Goal: Information Seeking & Learning: Learn about a topic

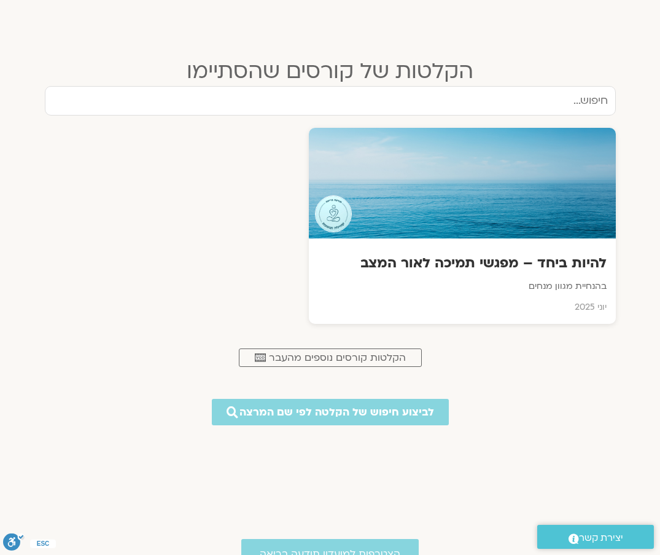
scroll to position [492, 0]
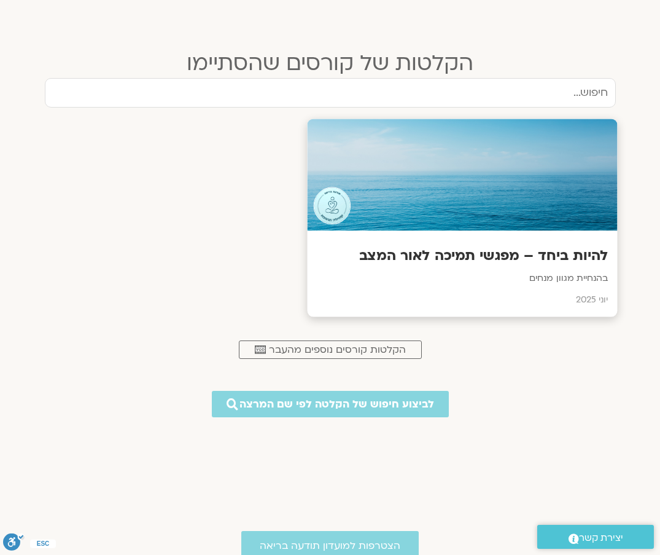
click at [569, 280] on p "בהנחיית מגוון מנחים" at bounding box center [462, 278] width 292 height 15
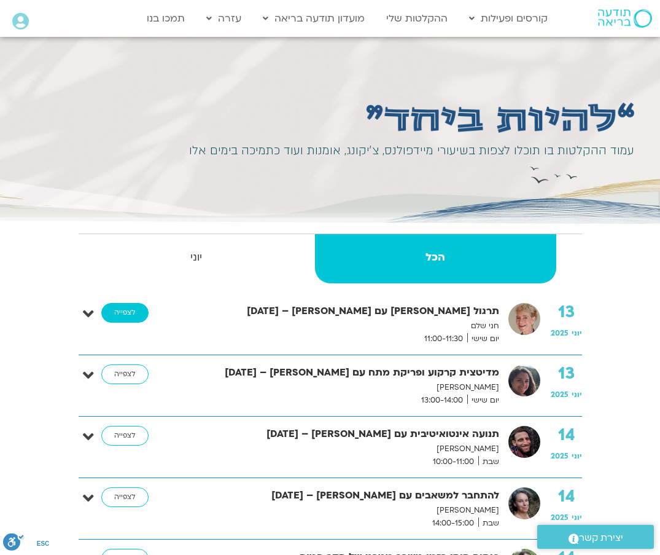
click at [133, 309] on link "לצפייה" at bounding box center [124, 313] width 47 height 20
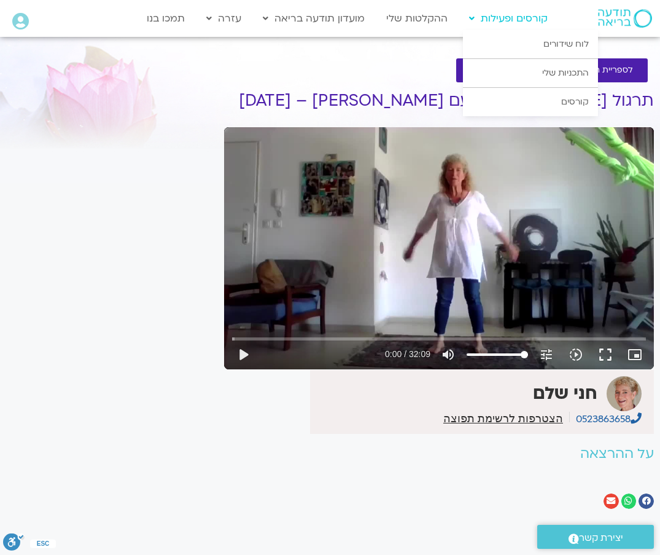
click at [519, 20] on link "קורסים ופעילות" at bounding box center [508, 18] width 91 height 23
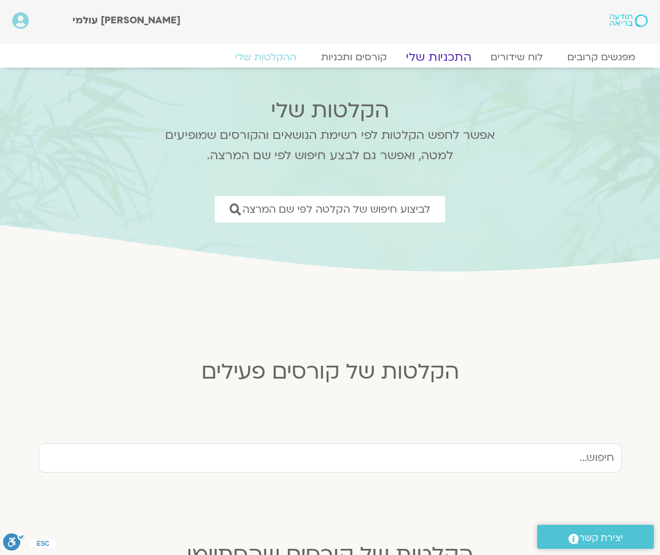
click at [447, 58] on link "התכניות שלי" at bounding box center [438, 57] width 95 height 15
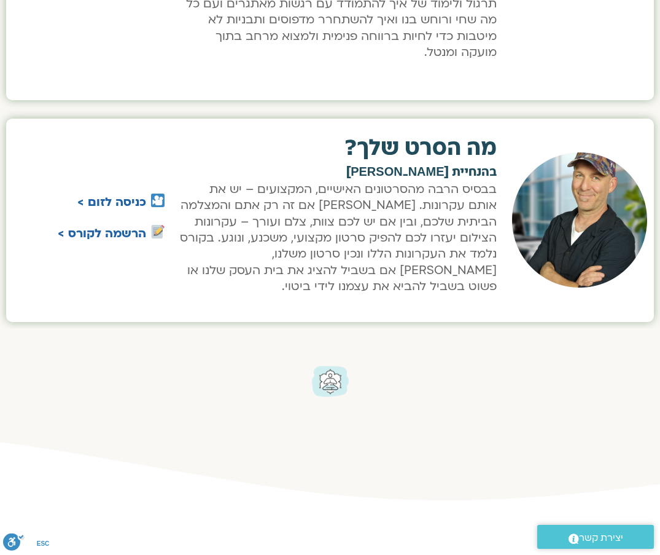
scroll to position [737, 0]
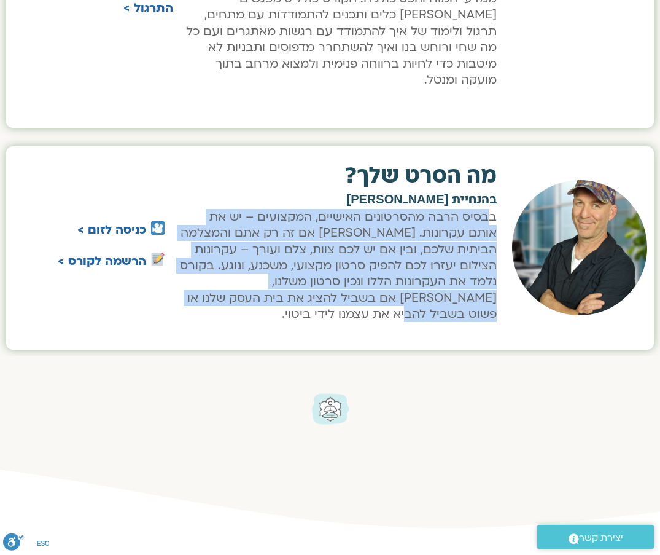
drag, startPoint x: 489, startPoint y: 198, endPoint x: 194, endPoint y: 287, distance: 307.9
click at [194, 287] on p "בבסיס הרבה מהסרטונים האישיים, המקצועים – יש את אותם עקרונות. [PERSON_NAME] אם ז…" at bounding box center [337, 266] width 319 height 114
click at [127, 253] on link "הרשמה לקורס >" at bounding box center [102, 261] width 88 height 16
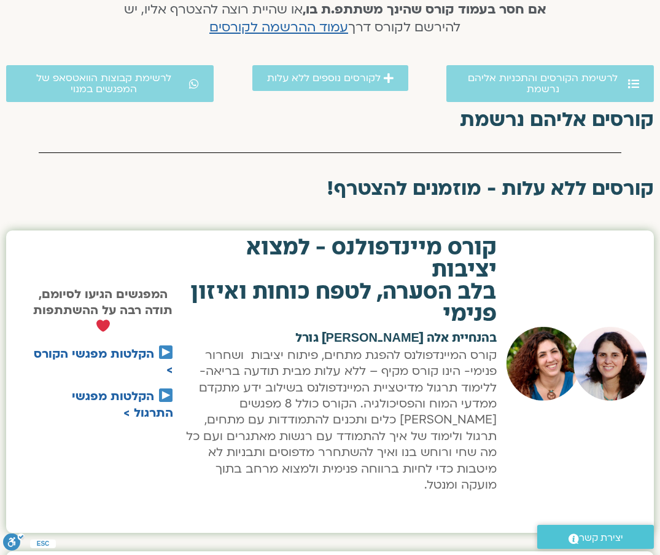
scroll to position [327, 0]
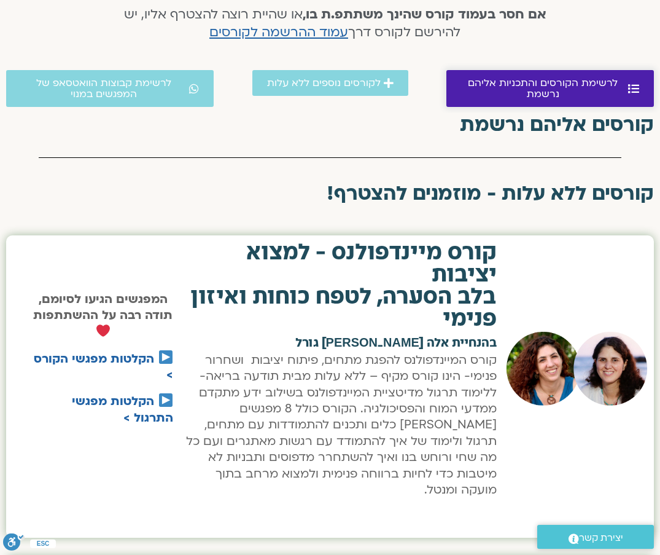
click at [599, 88] on span "לרשימת הקורסים והתכניות אליהם נרשמת" at bounding box center [543, 88] width 164 height 22
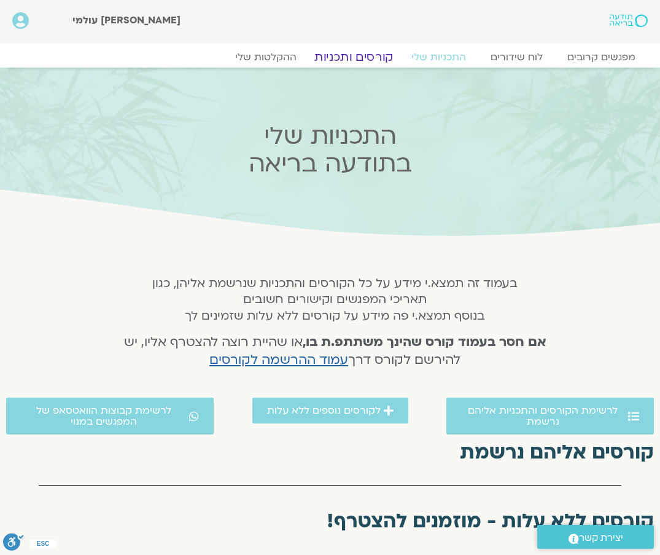
click at [351, 61] on link "קורסים ותכניות" at bounding box center [354, 57] width 108 height 15
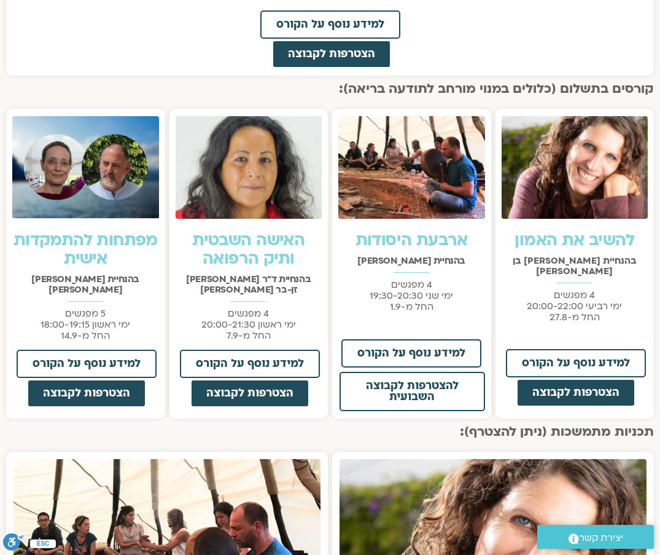
scroll to position [901, 0]
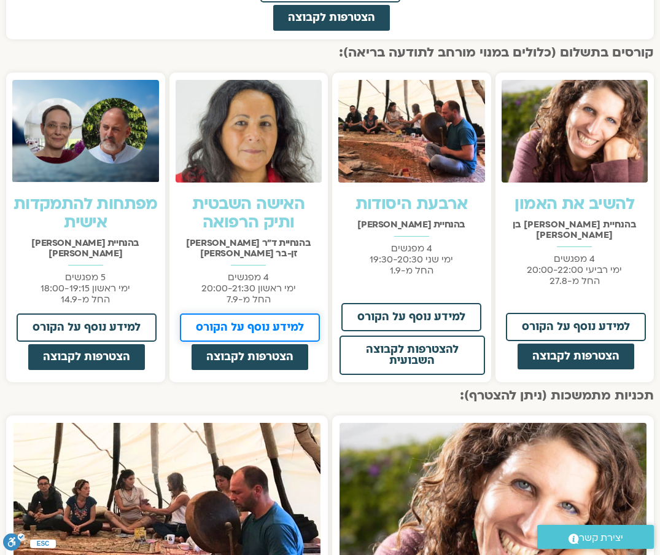
click at [270, 322] on span "למידע נוסף על הקורס" at bounding box center [250, 327] width 108 height 11
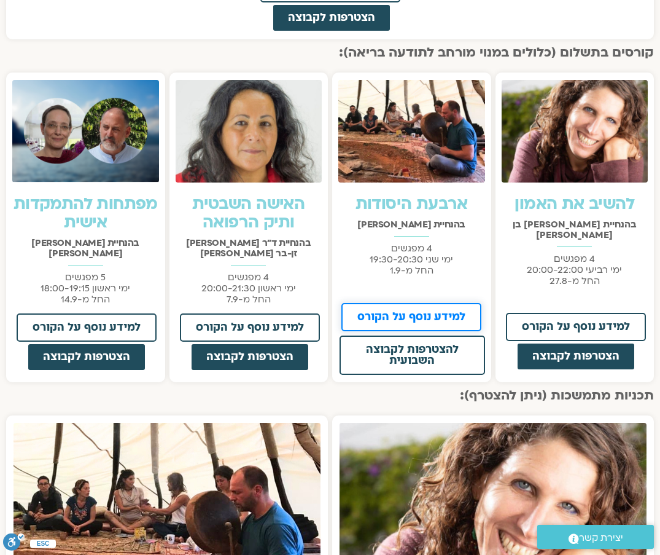
click at [437, 318] on span "למידע נוסף על הקורס" at bounding box center [412, 316] width 108 height 11
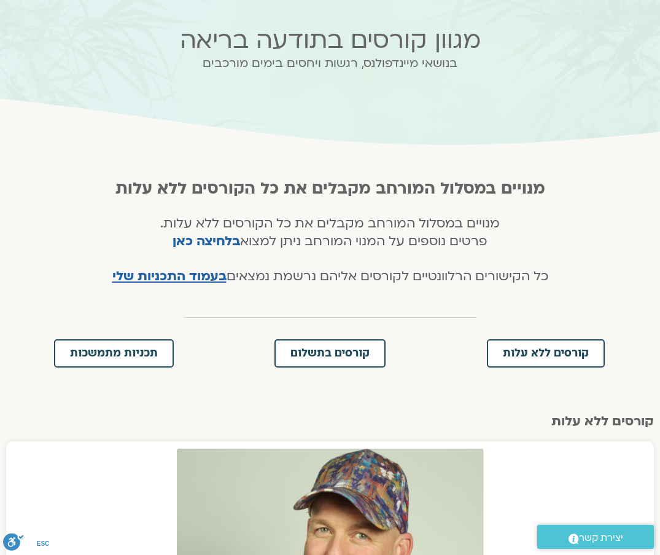
scroll to position [0, 0]
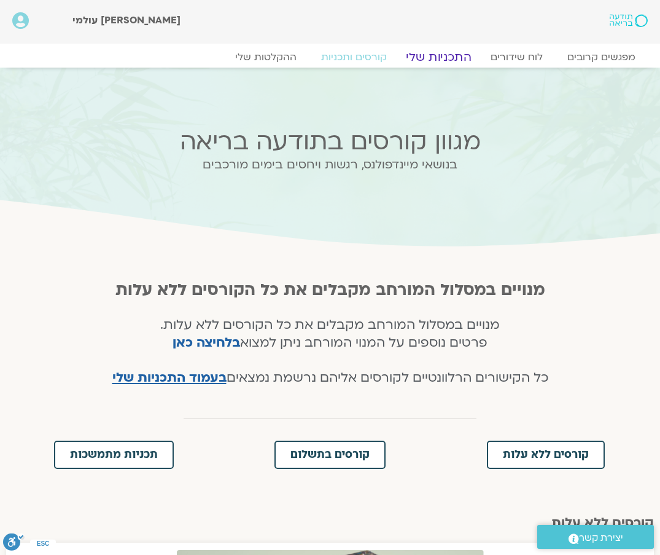
click at [434, 53] on link "התכניות שלי" at bounding box center [438, 57] width 95 height 15
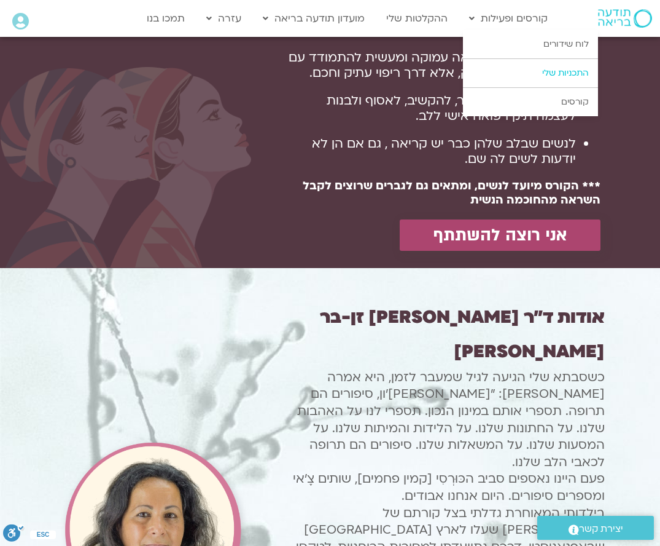
scroll to position [1065, 0]
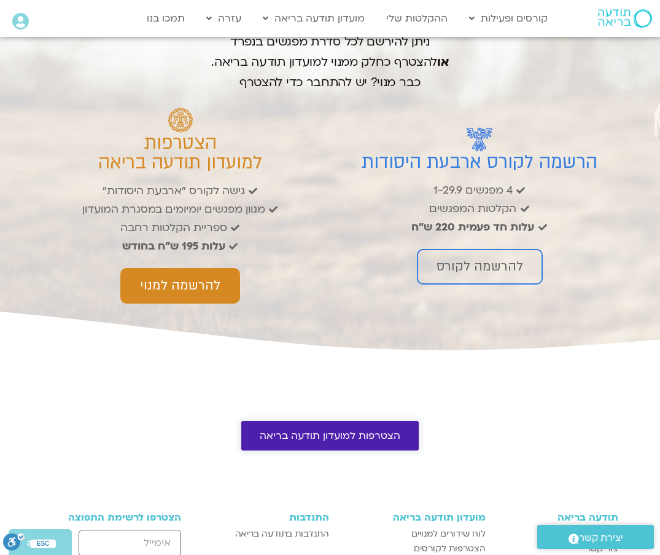
scroll to position [1804, 0]
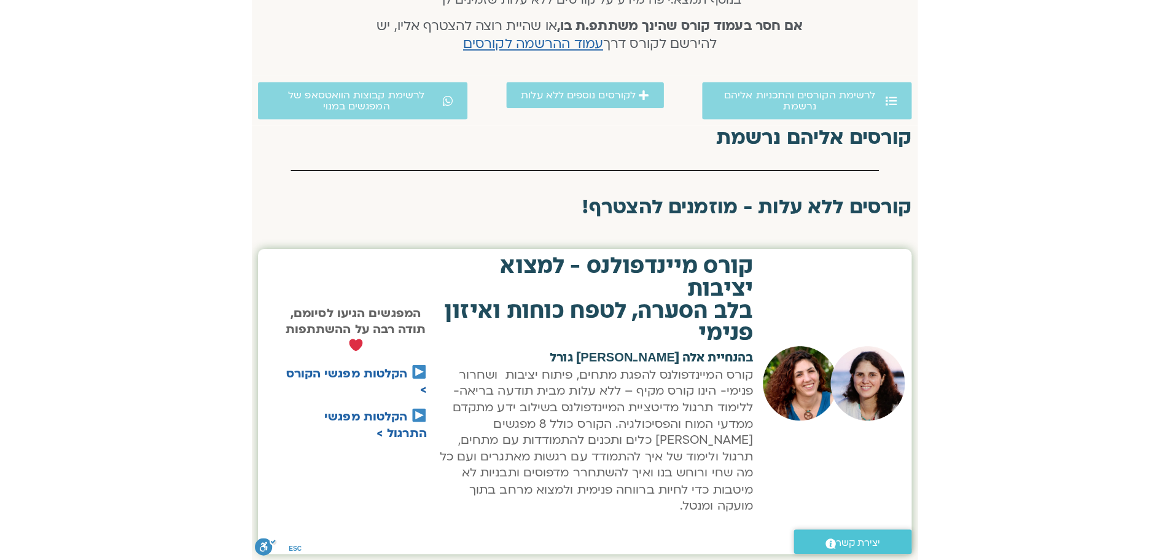
scroll to position [327, 0]
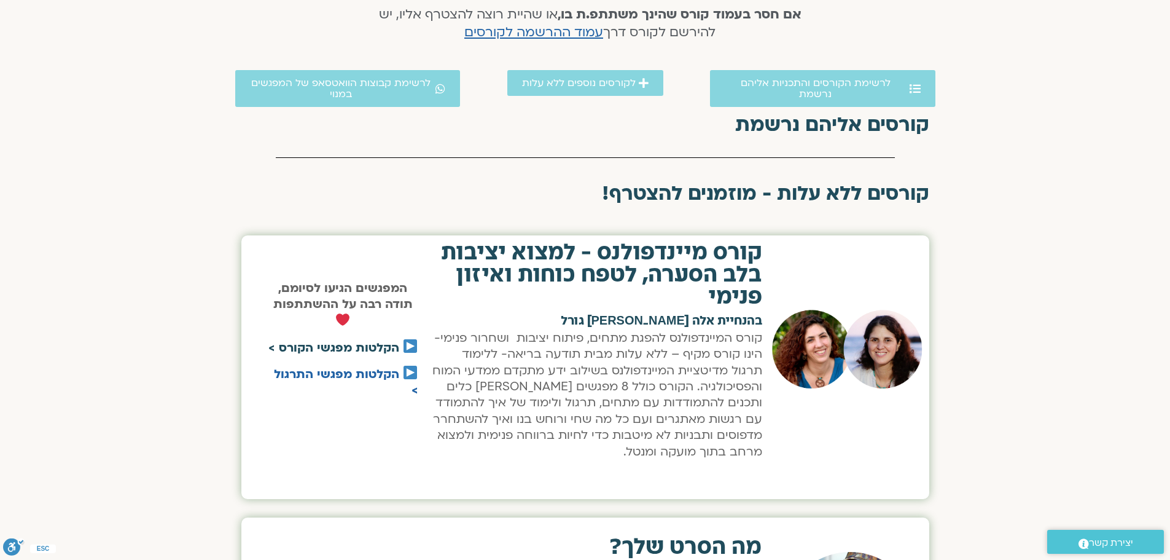
click at [310, 345] on link "הקלטות מפגשי הקורס >" at bounding box center [333, 348] width 131 height 16
click at [342, 377] on link "הקלטות מפגשי התרגול >" at bounding box center [346, 382] width 144 height 32
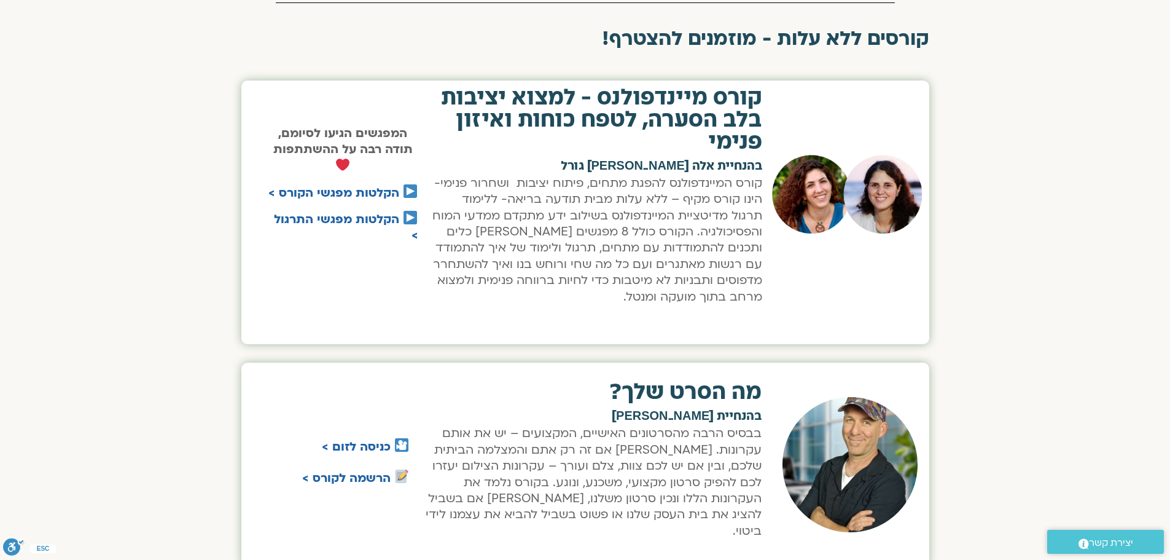
scroll to position [573, 0]
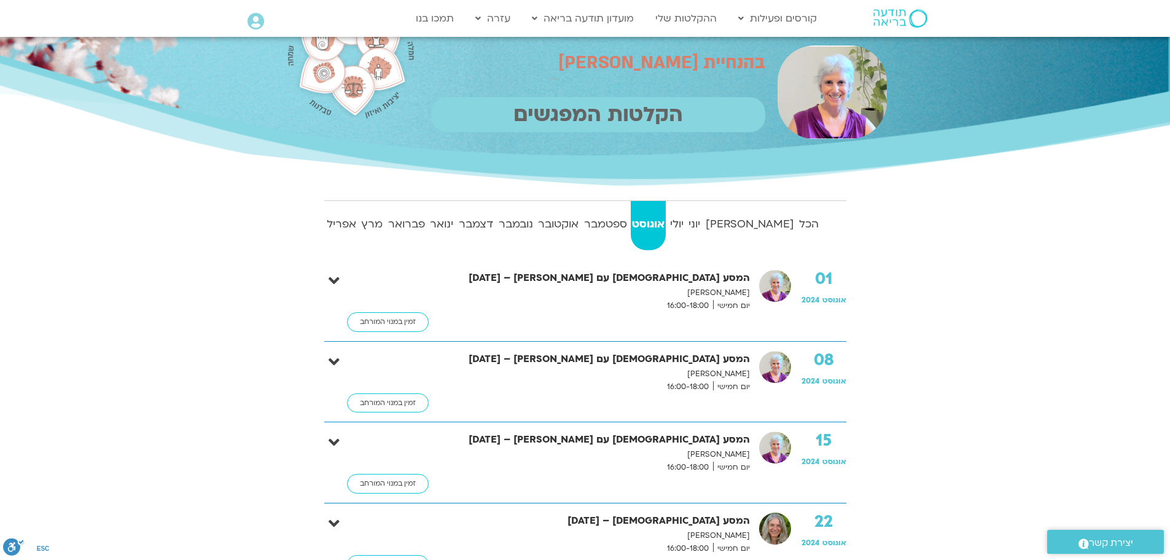
scroll to position [82, 0]
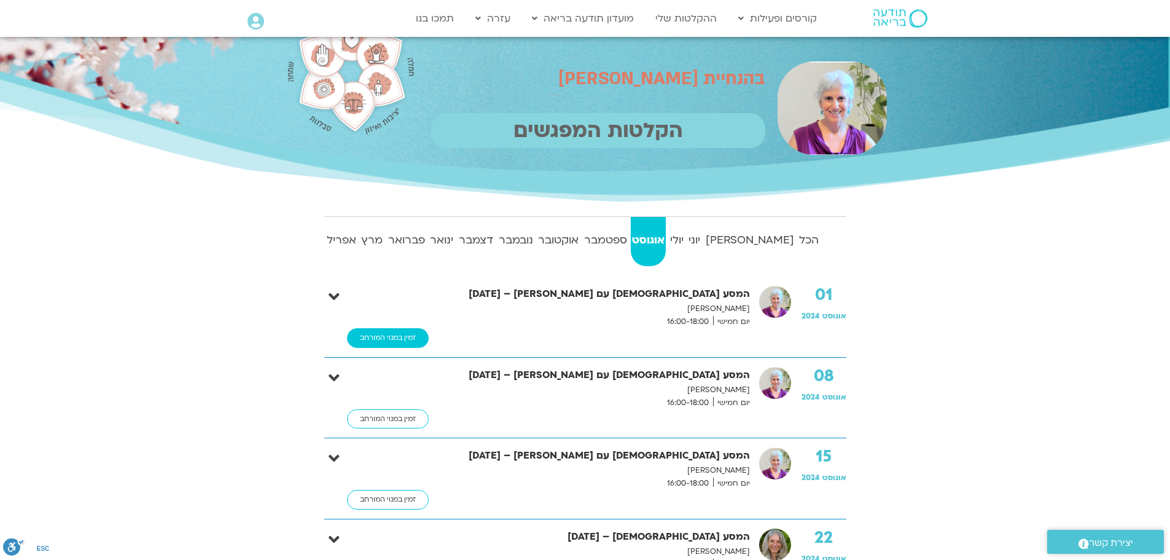
click at [389, 340] on link "זמין במנוי המורחב" at bounding box center [388, 338] width 82 height 20
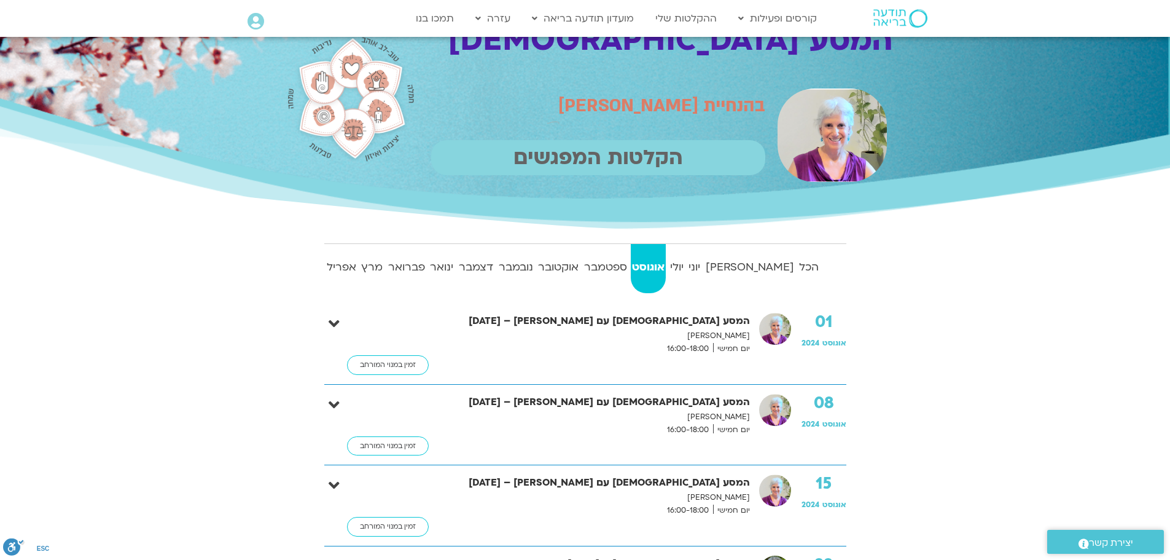
scroll to position [82, 0]
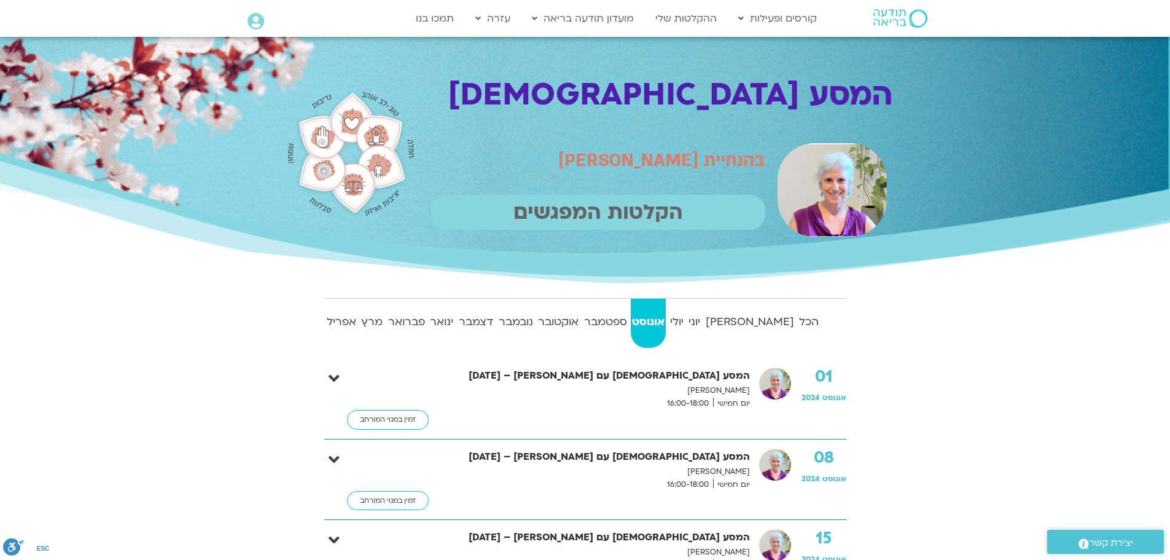
click at [691, 382] on strong "המסע [DEMOGRAPHIC_DATA] עם [PERSON_NAME] – [DATE]" at bounding box center [589, 375] width 323 height 17
click at [662, 216] on p "הקלטות המפגשים" at bounding box center [598, 212] width 334 height 35
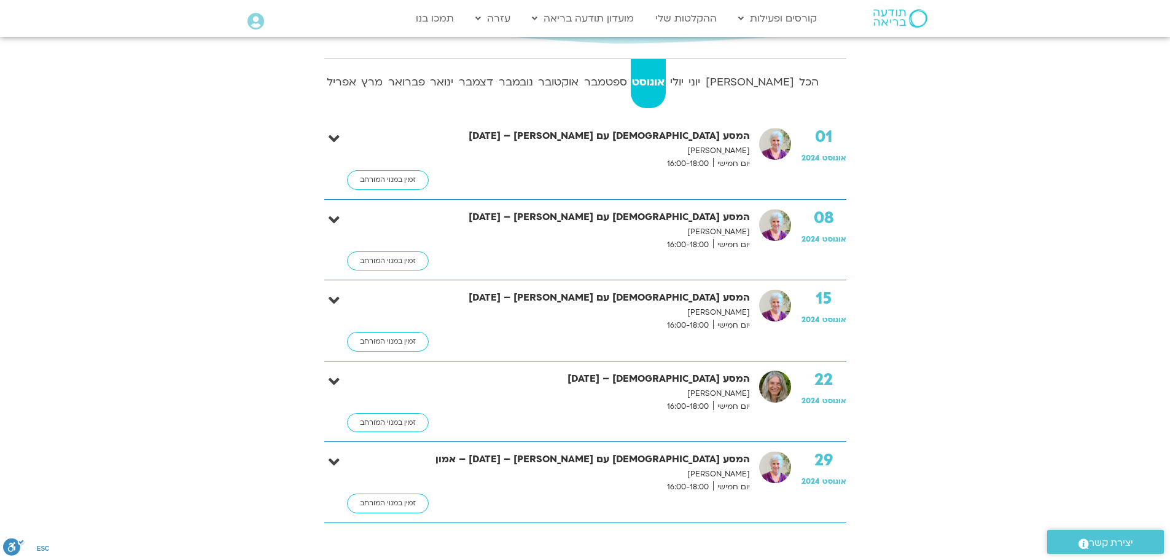
scroll to position [246, 0]
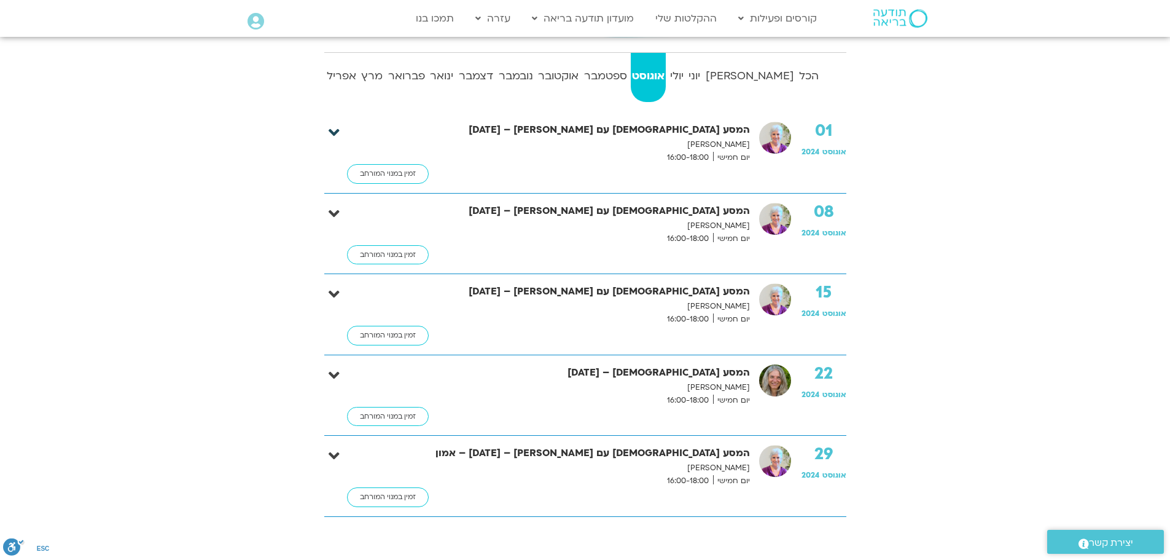
click at [335, 132] on icon at bounding box center [334, 132] width 11 height 17
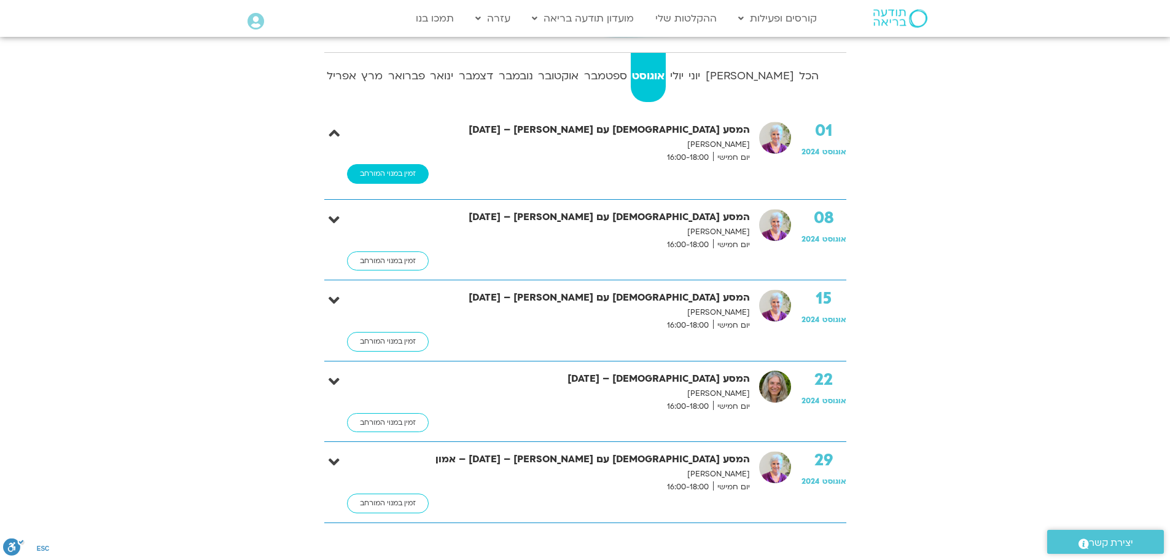
click at [400, 176] on link "זמין במנוי המורחב" at bounding box center [388, 174] width 82 height 20
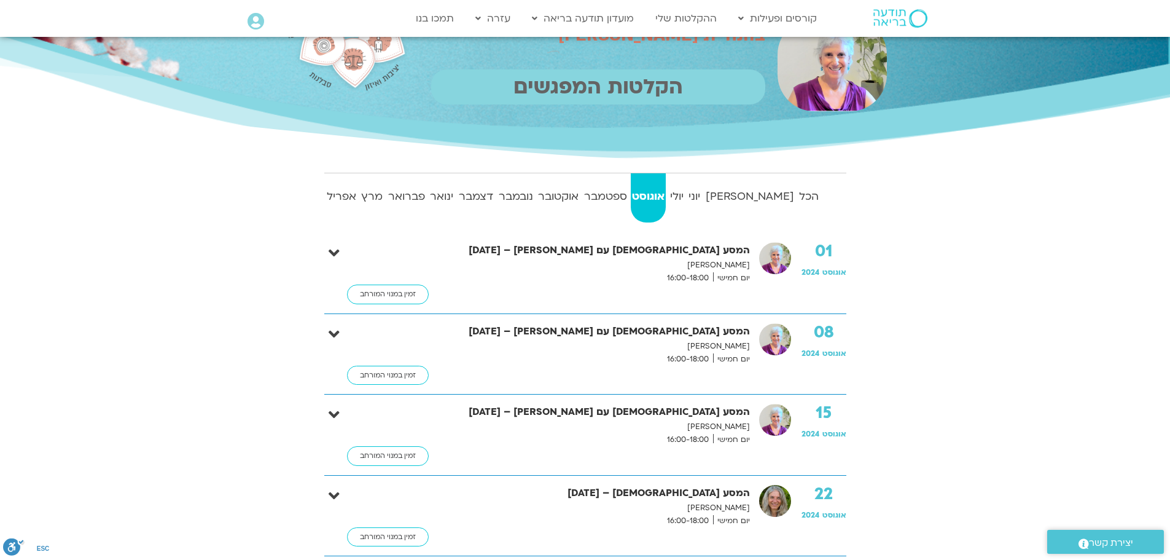
scroll to position [327, 0]
